Goal: Information Seeking & Learning: Learn about a topic

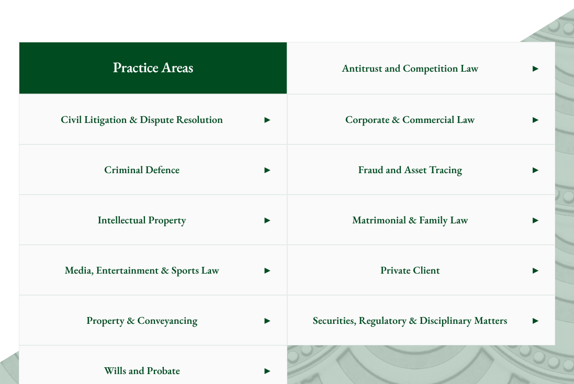
scroll to position [571, 0]
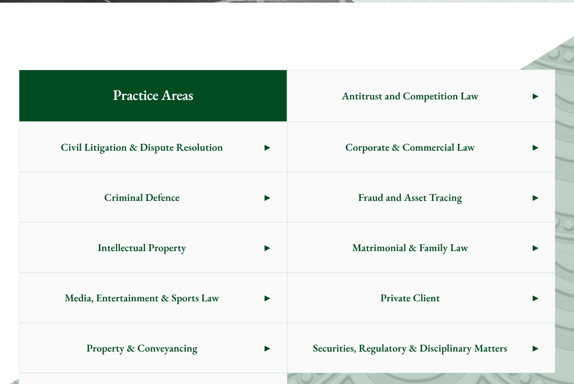
click at [240, 149] on span "Civil Litigation & Dispute Resolution" at bounding box center [141, 146] width 245 height 49
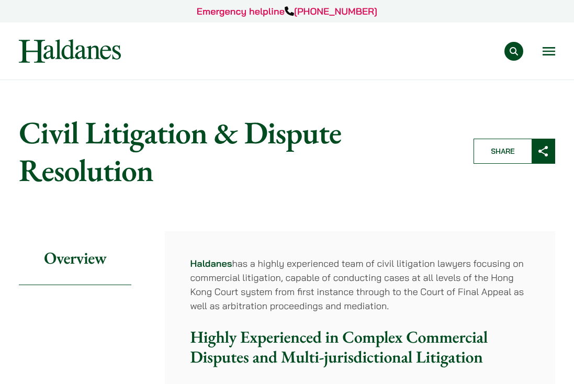
click at [546, 50] on button "Open menu" at bounding box center [549, 51] width 13 height 8
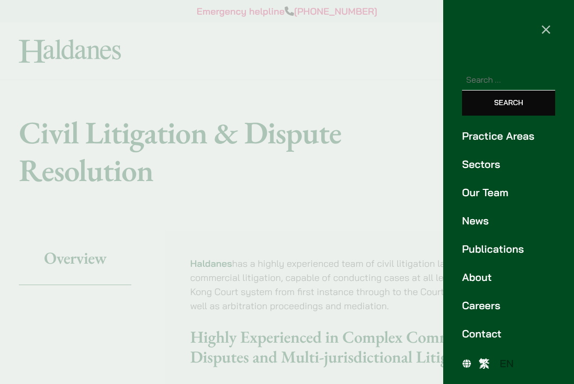
scroll to position [1, 0]
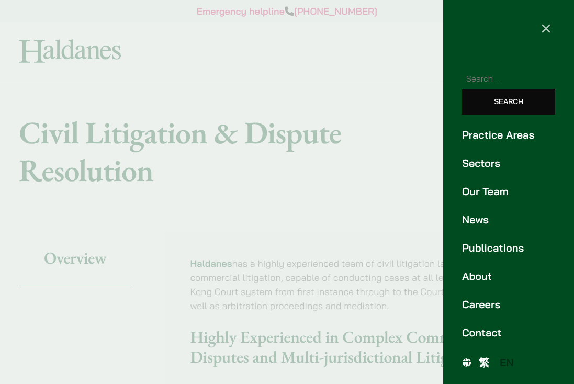
click at [493, 304] on link "Careers" at bounding box center [508, 305] width 93 height 16
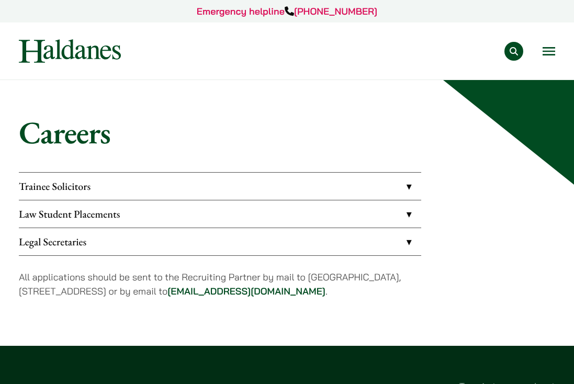
scroll to position [7, 0]
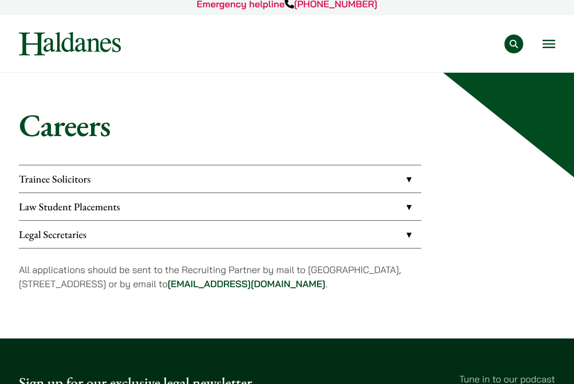
click at [396, 225] on link "Legal Secretaries" at bounding box center [220, 234] width 402 height 27
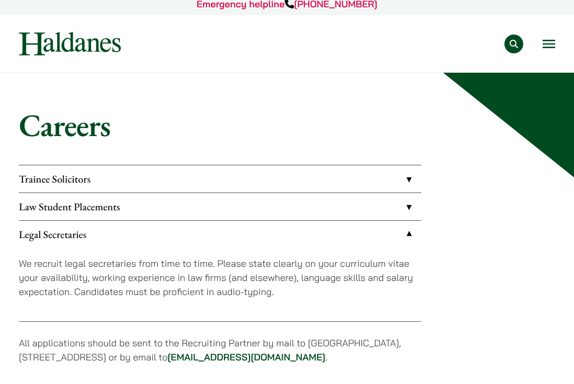
click at [397, 212] on link "Law Student Placements" at bounding box center [220, 206] width 402 height 27
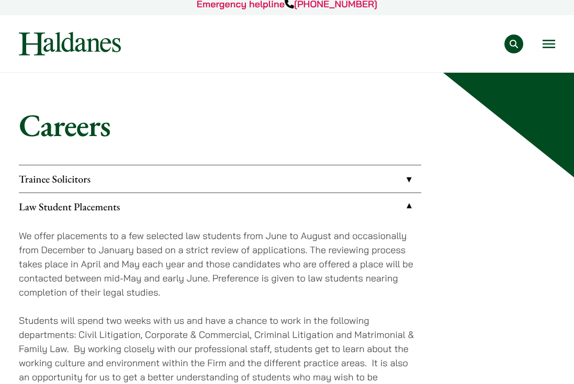
click at [395, 175] on link "Trainee Solicitors" at bounding box center [220, 178] width 402 height 27
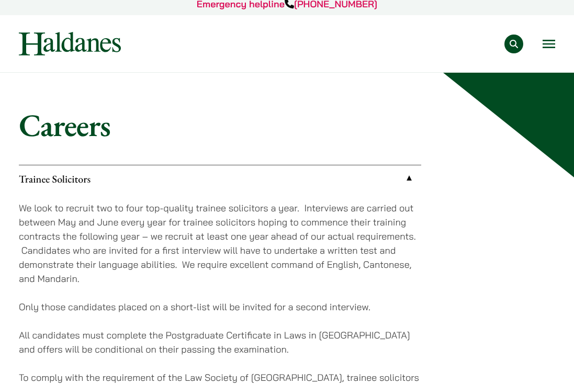
click at [395, 175] on link "Trainee Solicitors" at bounding box center [220, 178] width 402 height 27
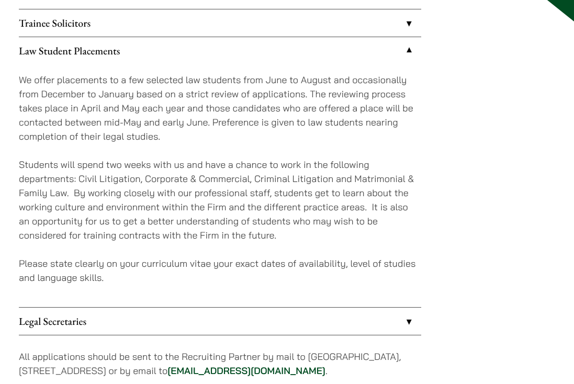
scroll to position [172, 0]
